Goal: Task Accomplishment & Management: Manage account settings

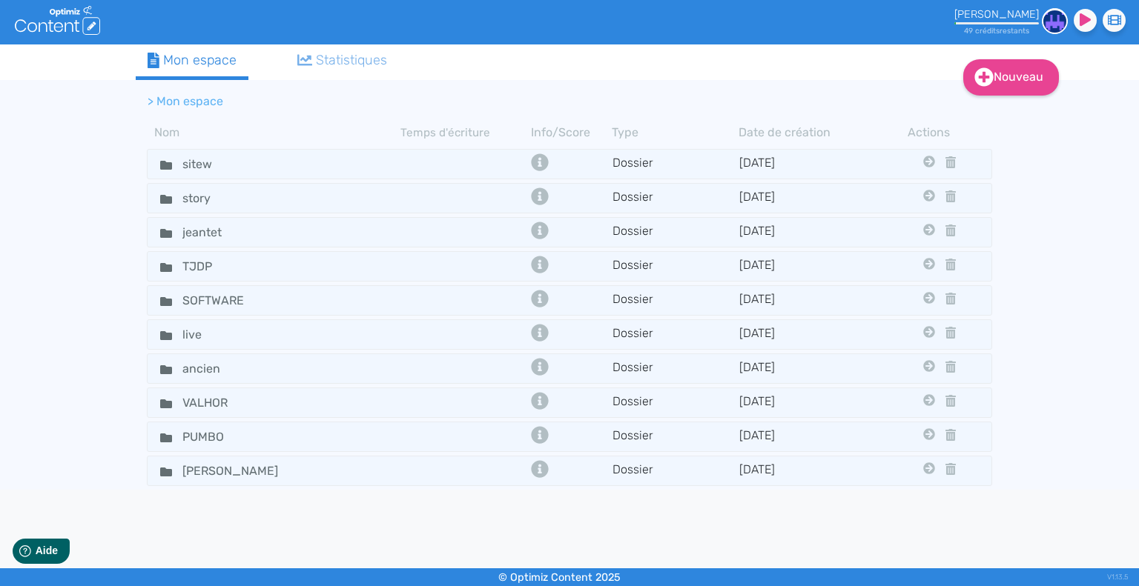
click at [1052, 15] on img at bounding box center [1054, 21] width 26 height 26
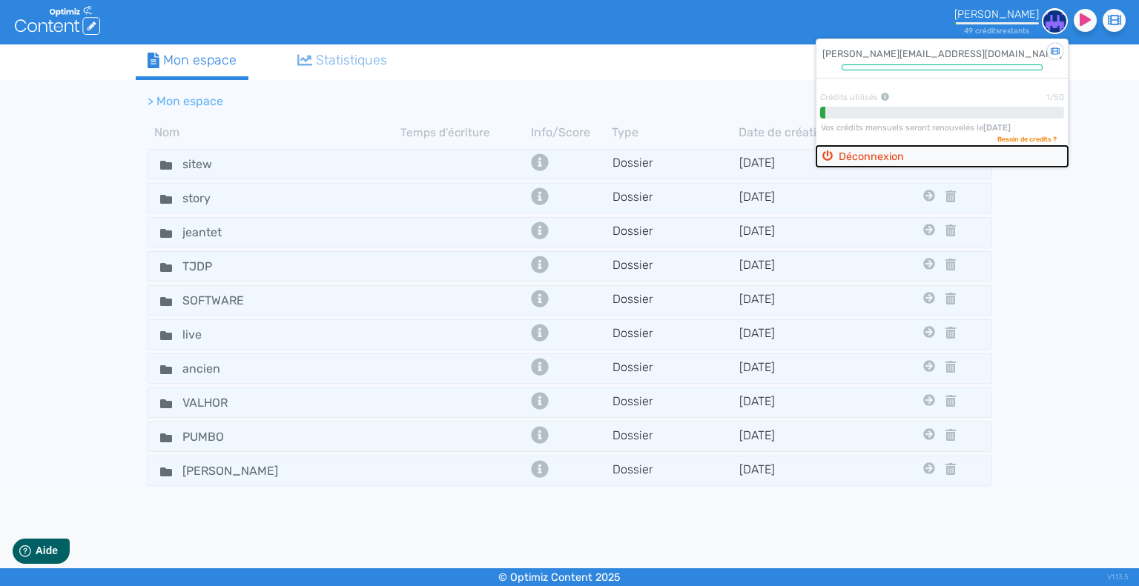
click at [901, 154] on button "Déconnexion" at bounding box center [941, 156] width 251 height 21
